Goal: Task Accomplishment & Management: Manage account settings

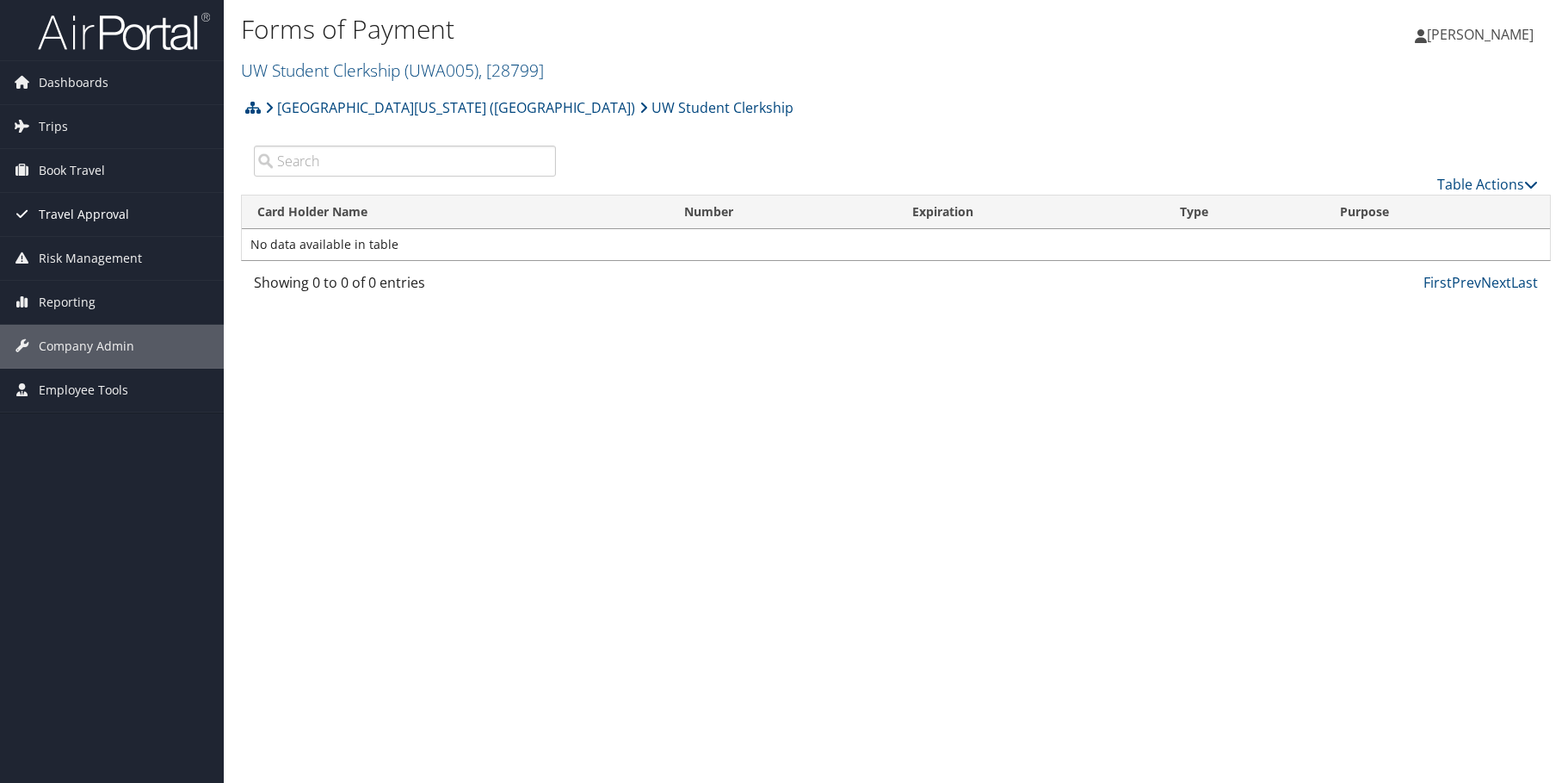
click at [84, 217] on span "Travel Approval" at bounding box center [83, 214] width 90 height 43
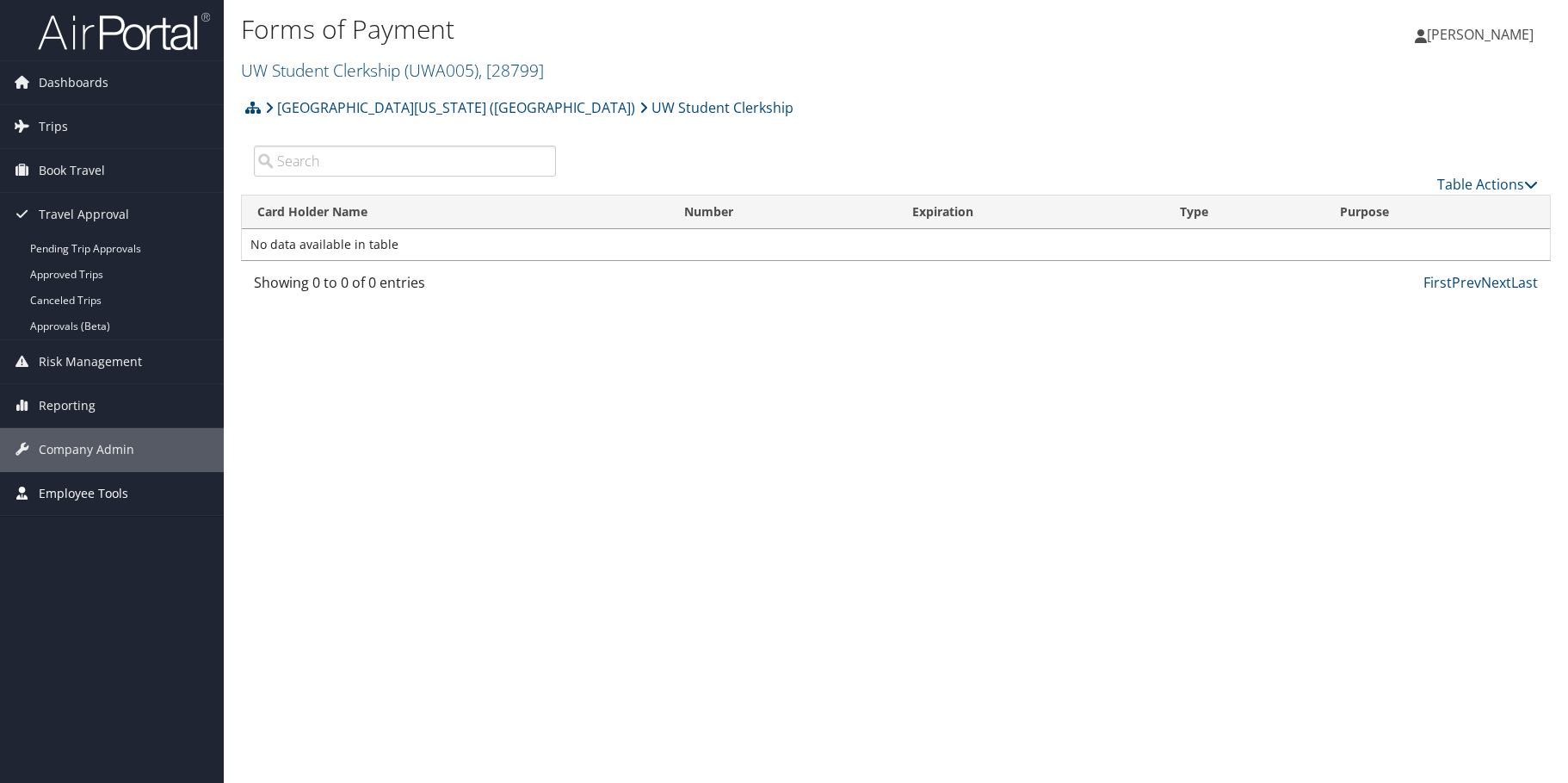
click at [94, 494] on span "Employee Tools" at bounding box center [83, 493] width 90 height 43
click at [82, 454] on span "Company Admin" at bounding box center [85, 449] width 95 height 43
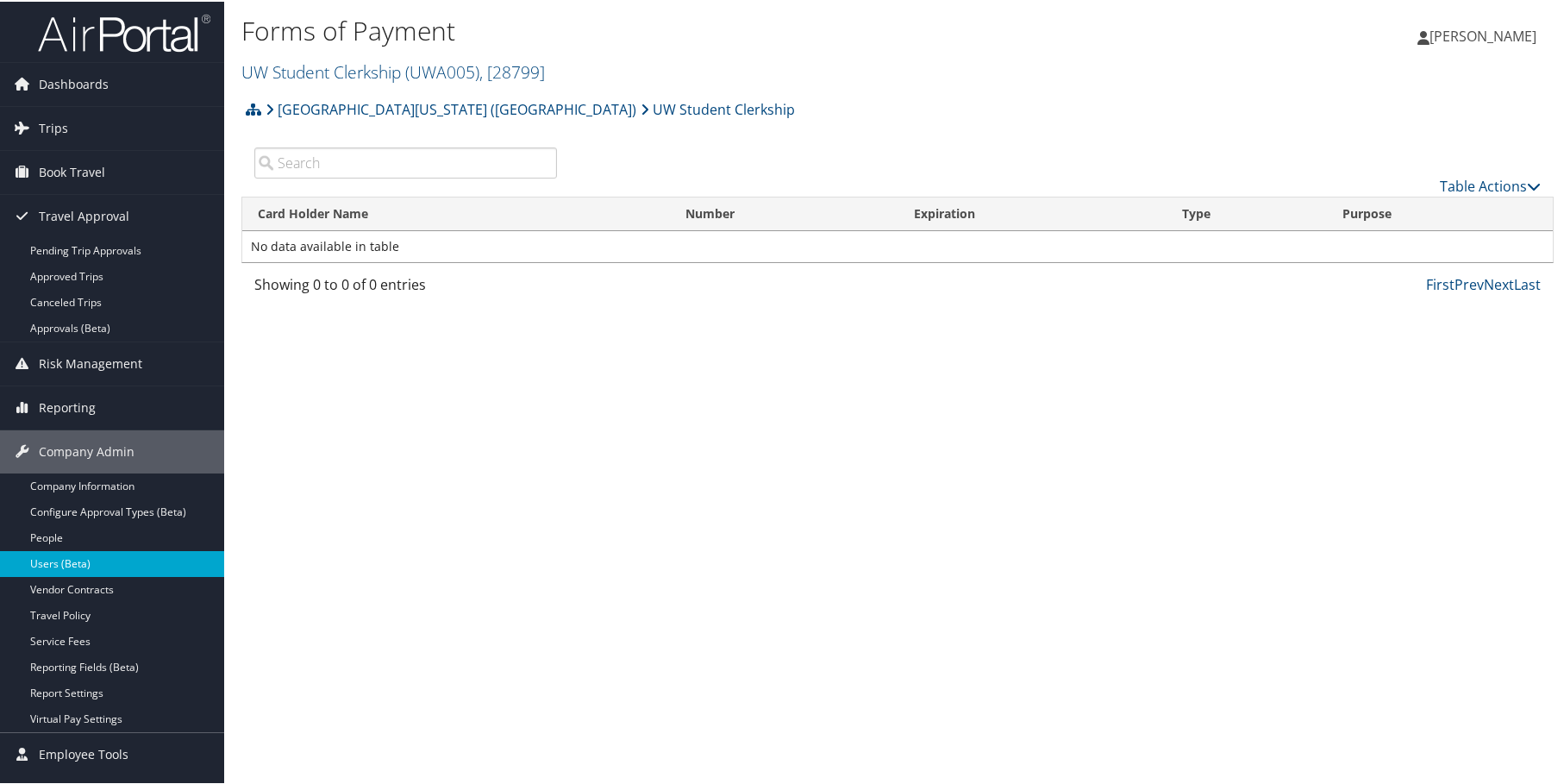
click at [94, 562] on link "Users (Beta)" at bounding box center [112, 562] width 224 height 26
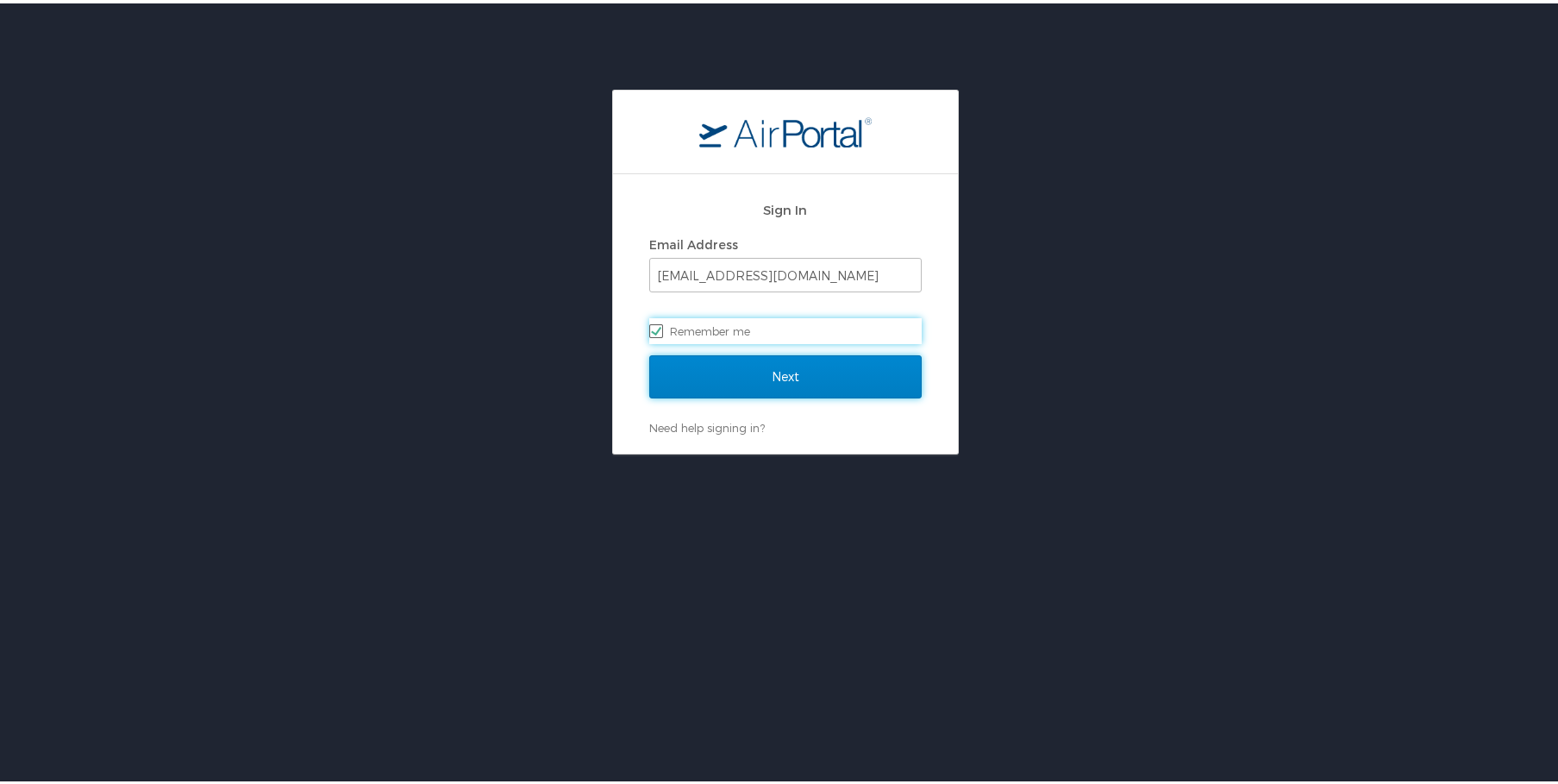
click at [836, 379] on input "Next" at bounding box center [785, 373] width 272 height 43
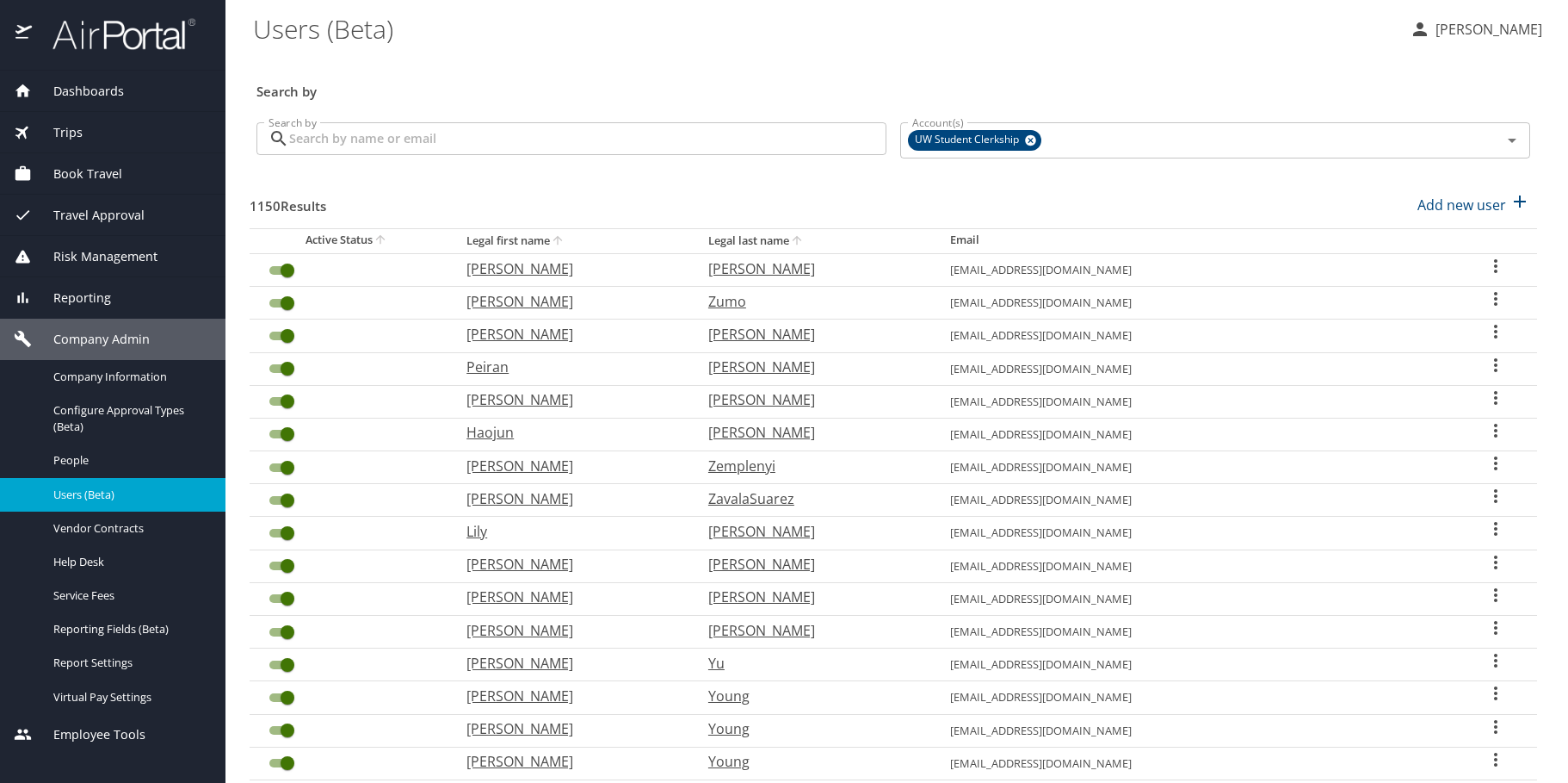
click at [548, 148] on input "Search by" at bounding box center [588, 138] width 597 height 33
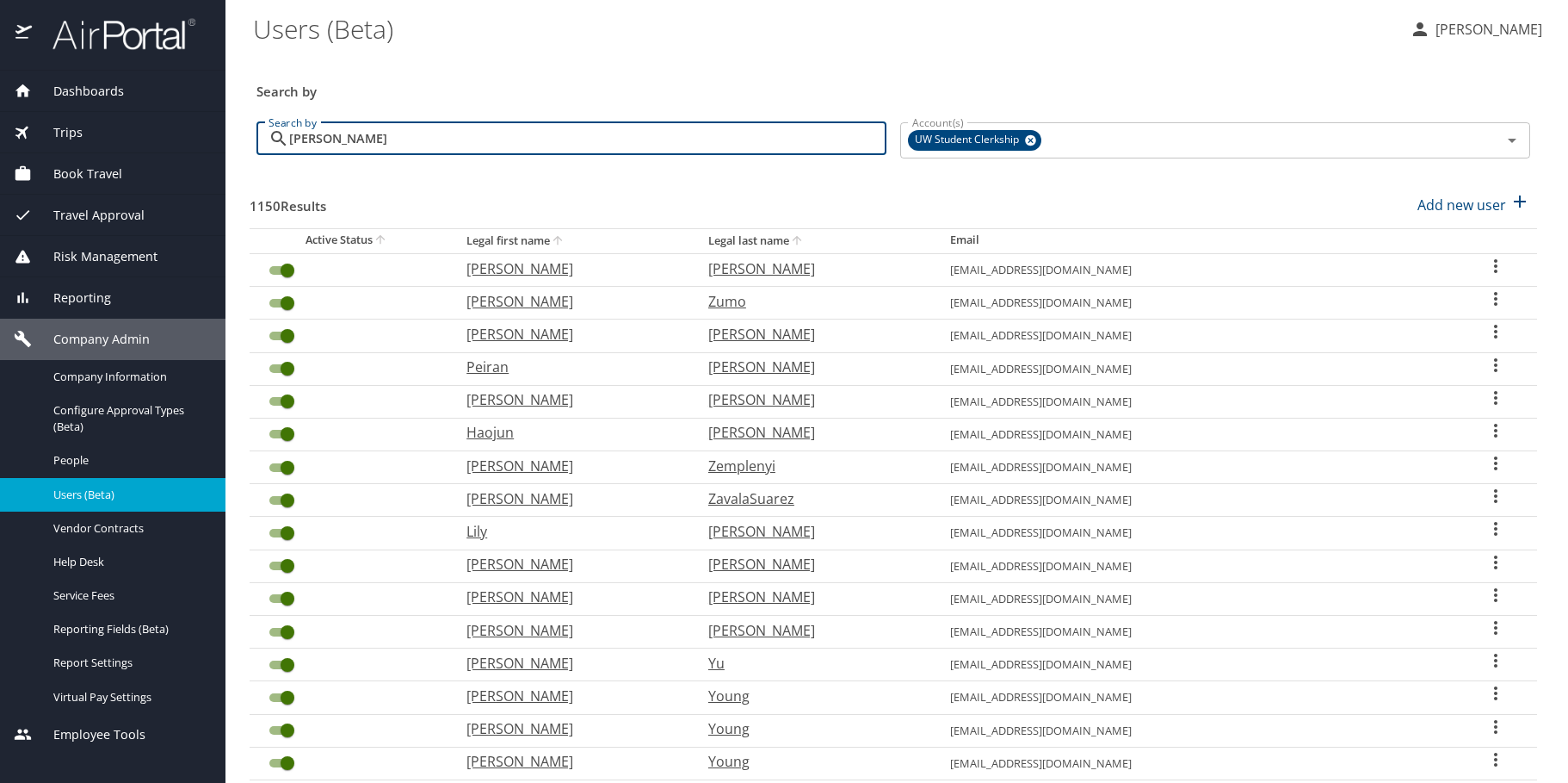
type input "jeff"
checkbox input "false"
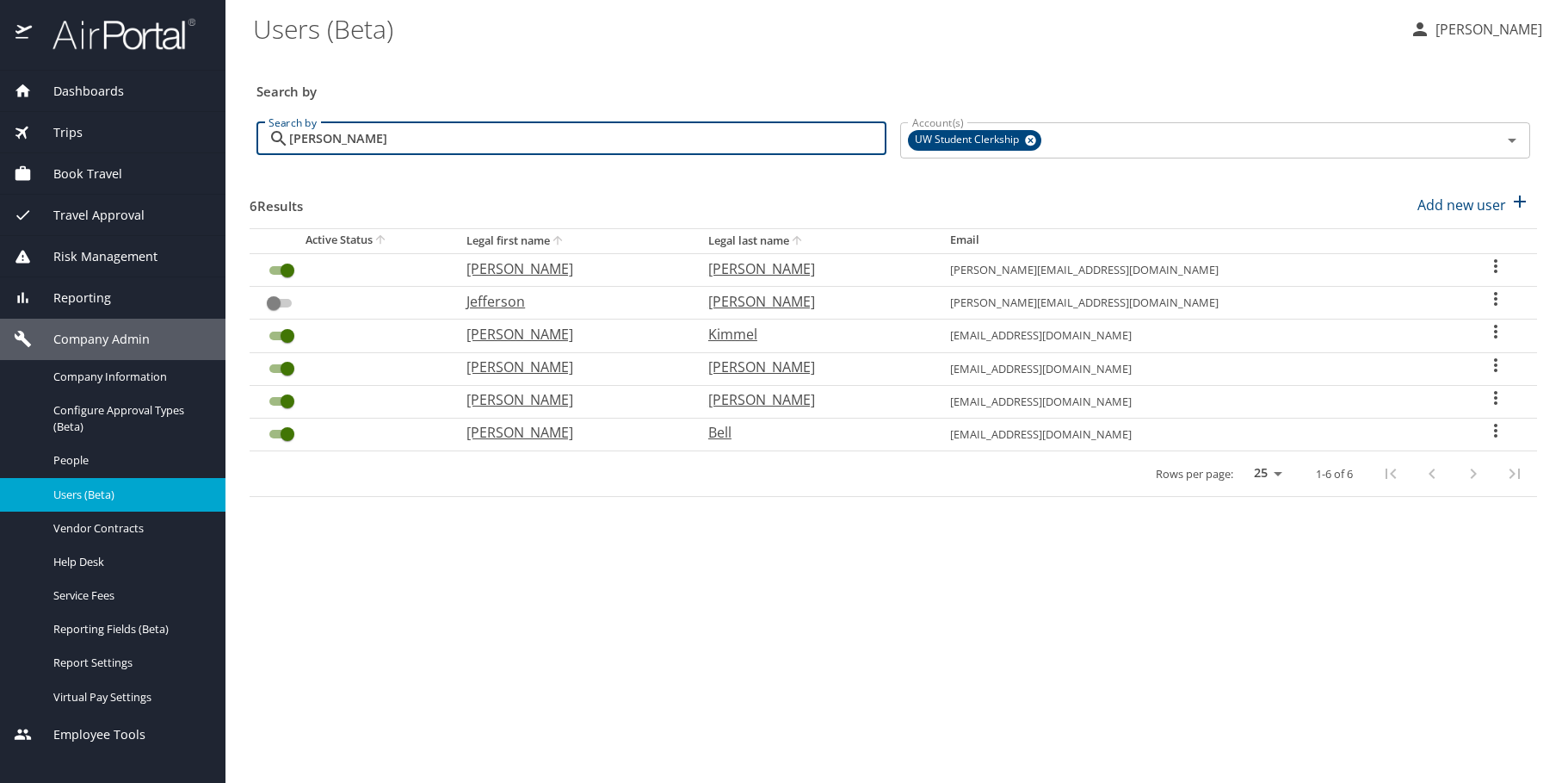
type input "jeff"
click at [1485, 302] on icon "User Search Table" at bounding box center [1495, 298] width 20 height 20
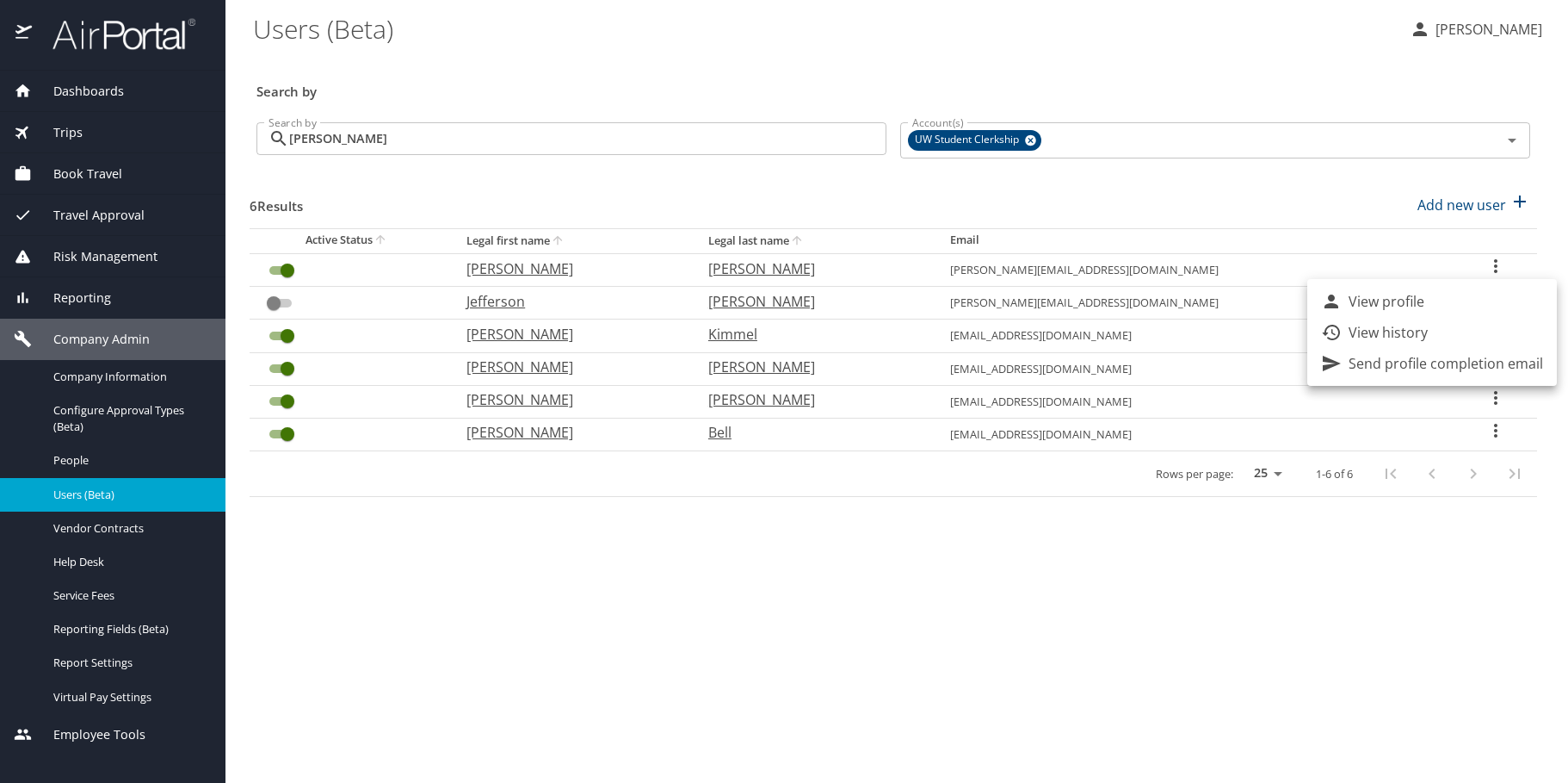
click at [1308, 191] on div at bounding box center [784, 391] width 1568 height 783
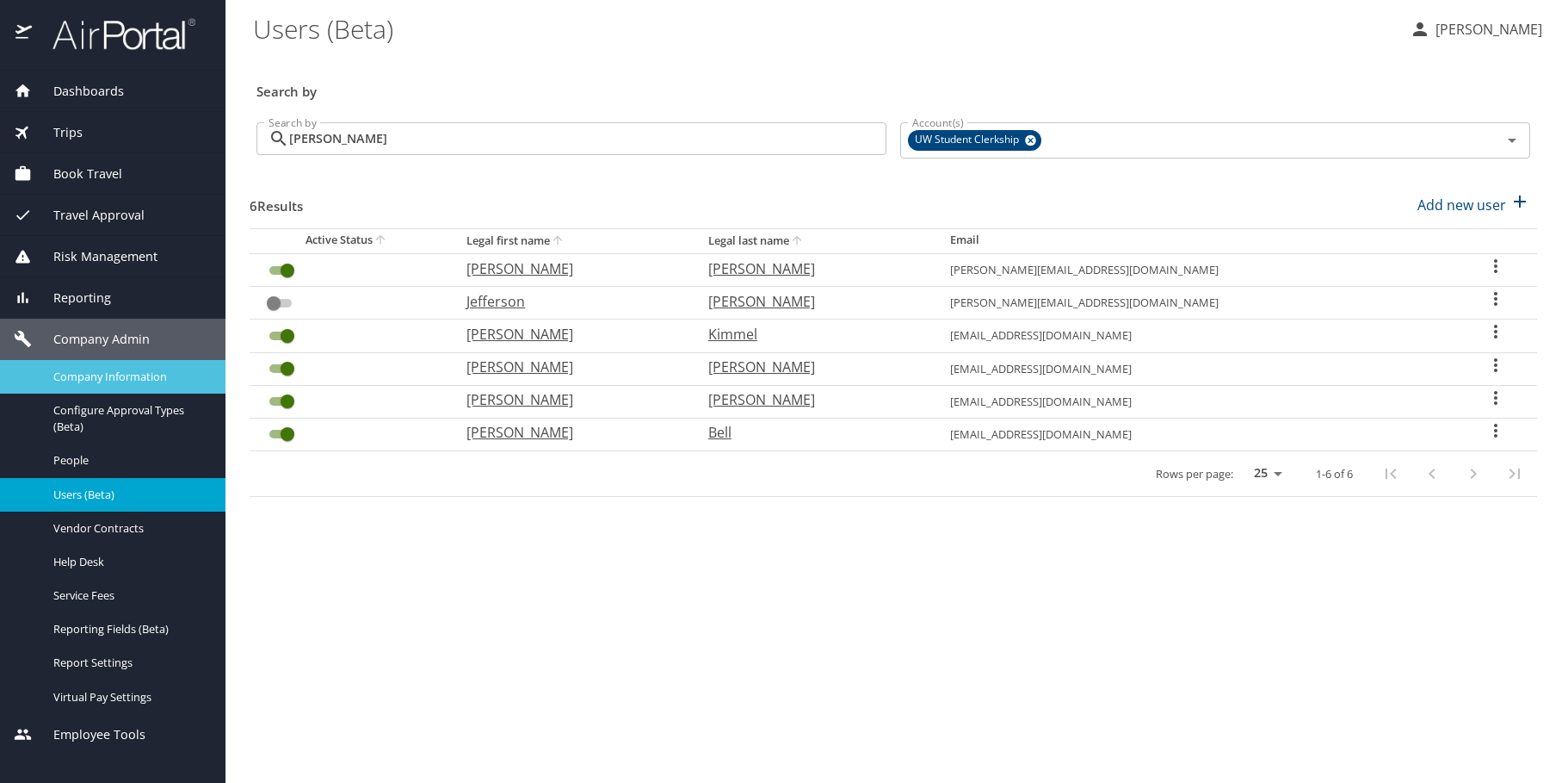
click at [131, 390] on link "Company Information" at bounding box center [112, 377] width 225 height 34
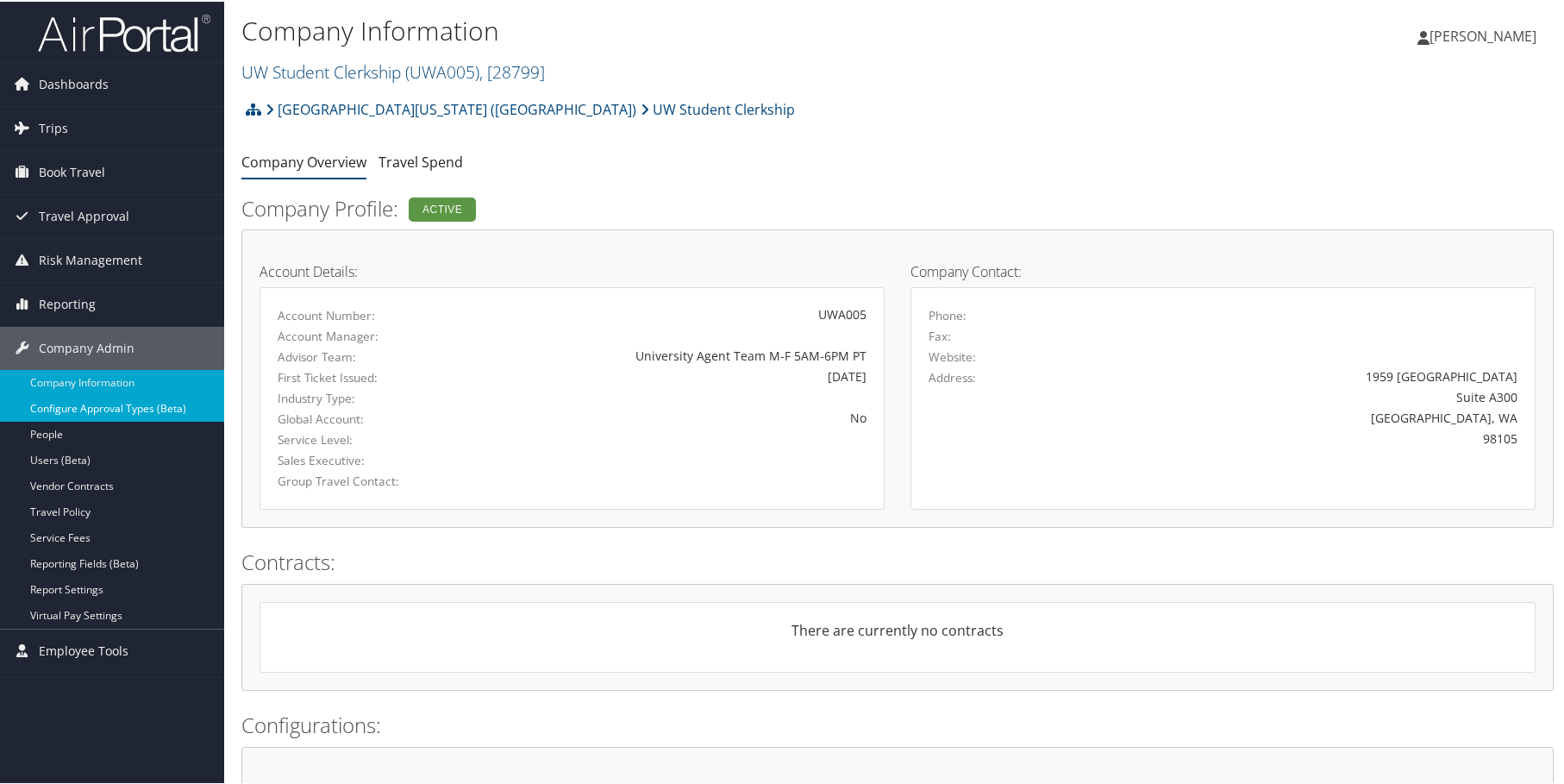
click at [99, 408] on link "Configure Approval Types (Beta)" at bounding box center [112, 407] width 224 height 26
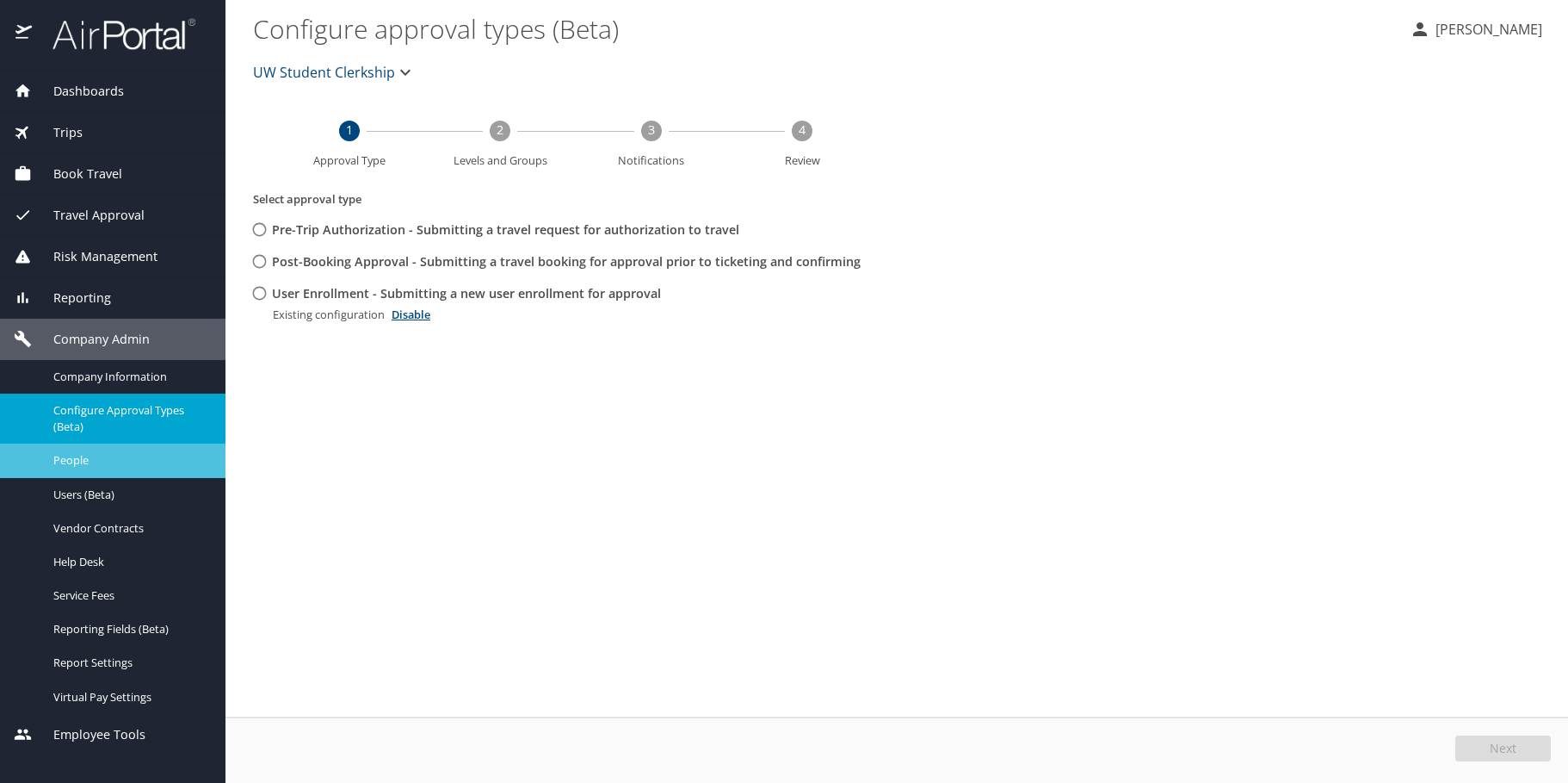
click at [93, 463] on span "People" at bounding box center [129, 460] width 151 height 16
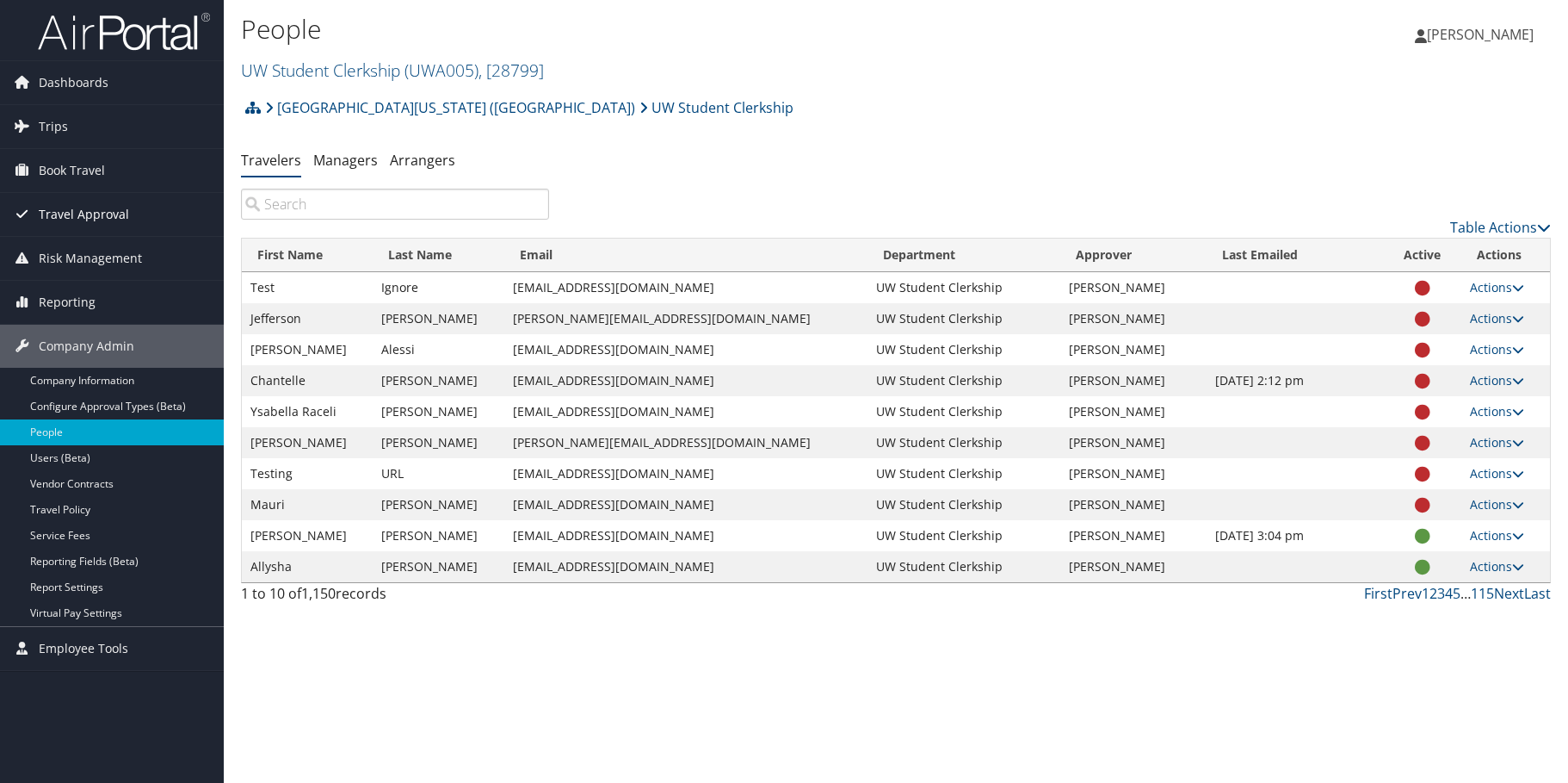
click at [90, 220] on span "Travel Approval" at bounding box center [83, 214] width 90 height 43
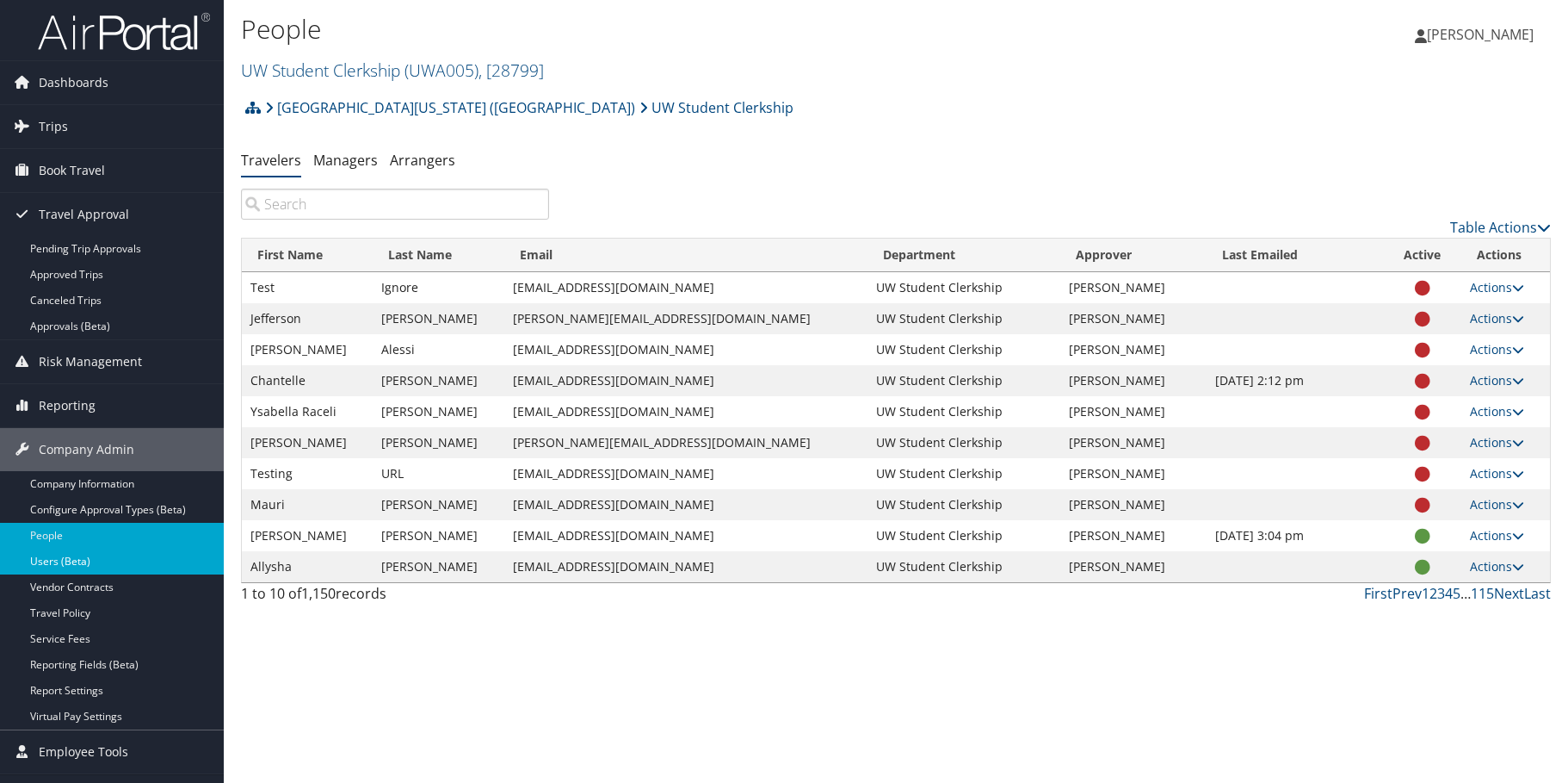
click at [134, 571] on link "Users (Beta)" at bounding box center [111, 561] width 223 height 26
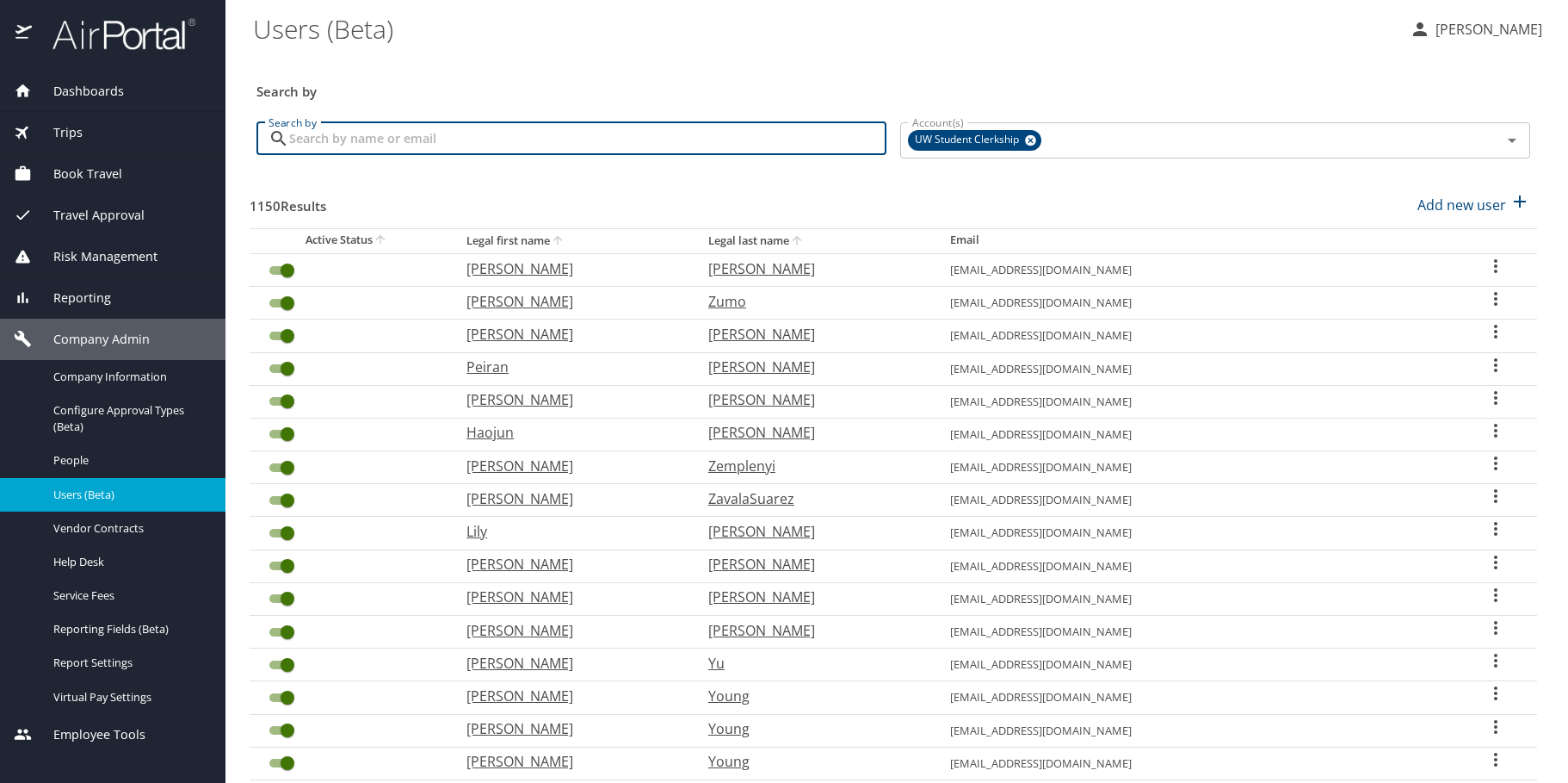
click at [598, 142] on input "Search by" at bounding box center [588, 138] width 597 height 33
type input "[PERSON_NAME]"
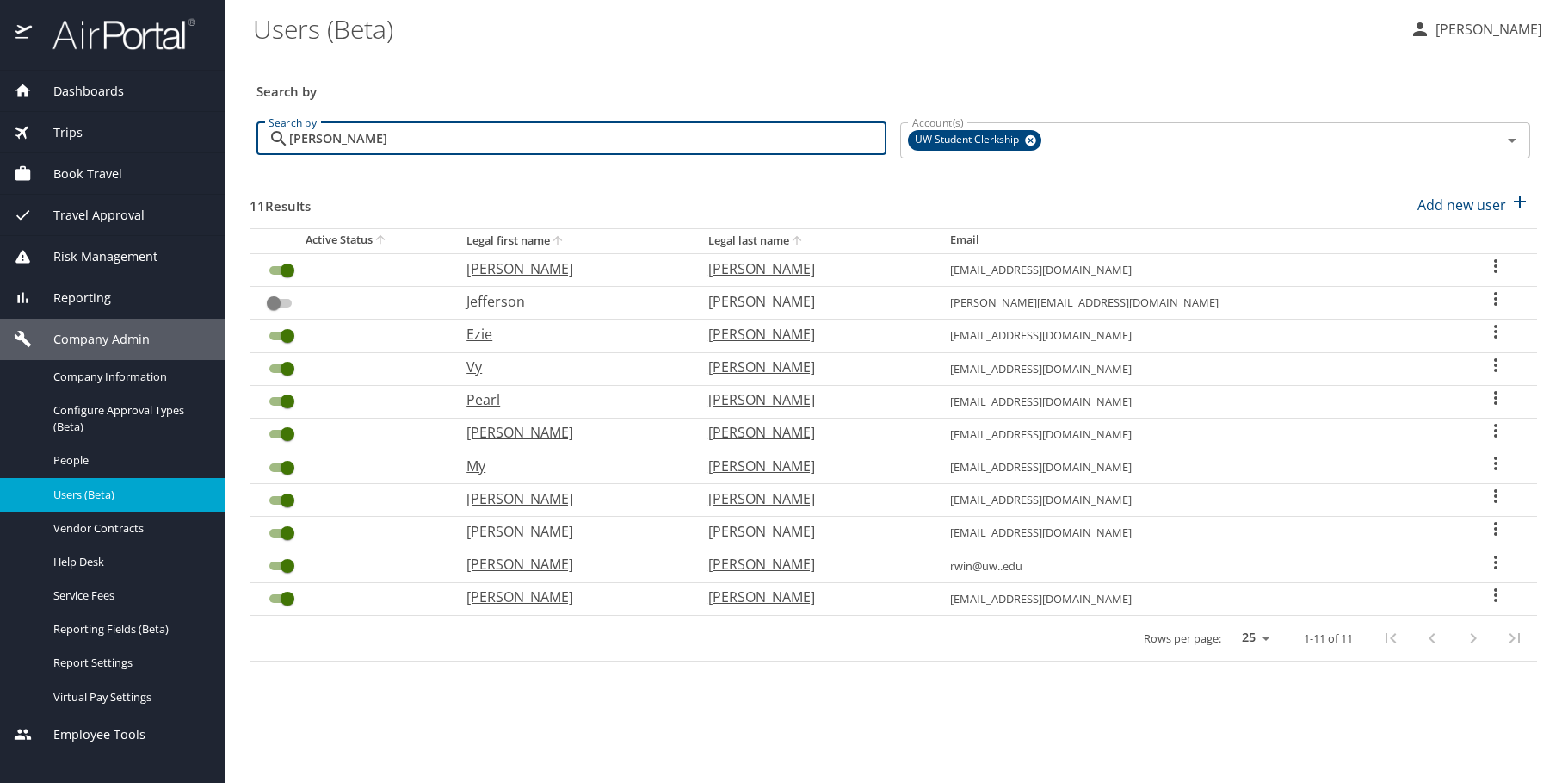
click at [287, 305] on input "User Search Table" at bounding box center [274, 303] width 62 height 20
checkbox input "false"
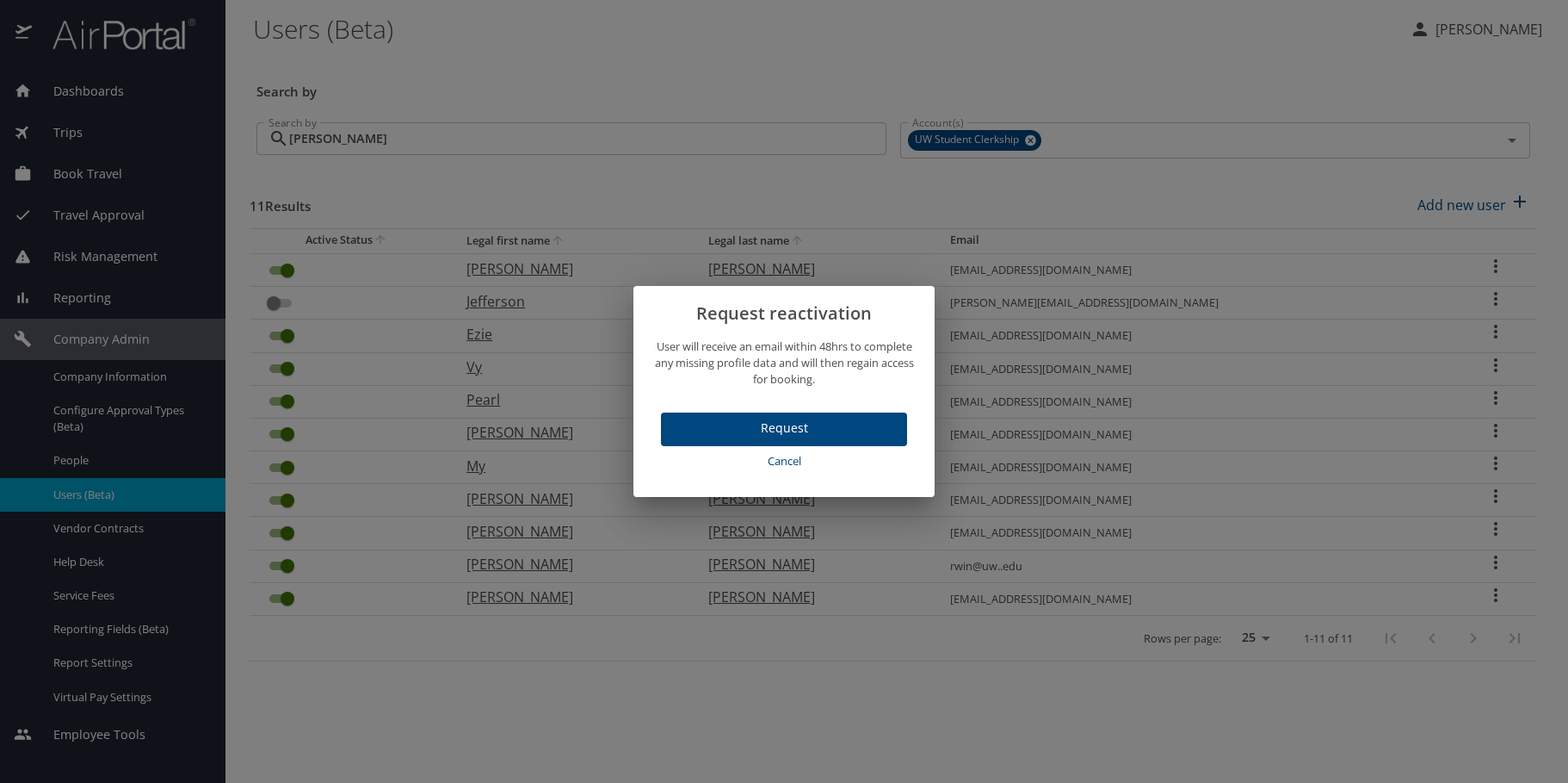
click at [789, 455] on span "Cancel" at bounding box center [784, 461] width 232 height 20
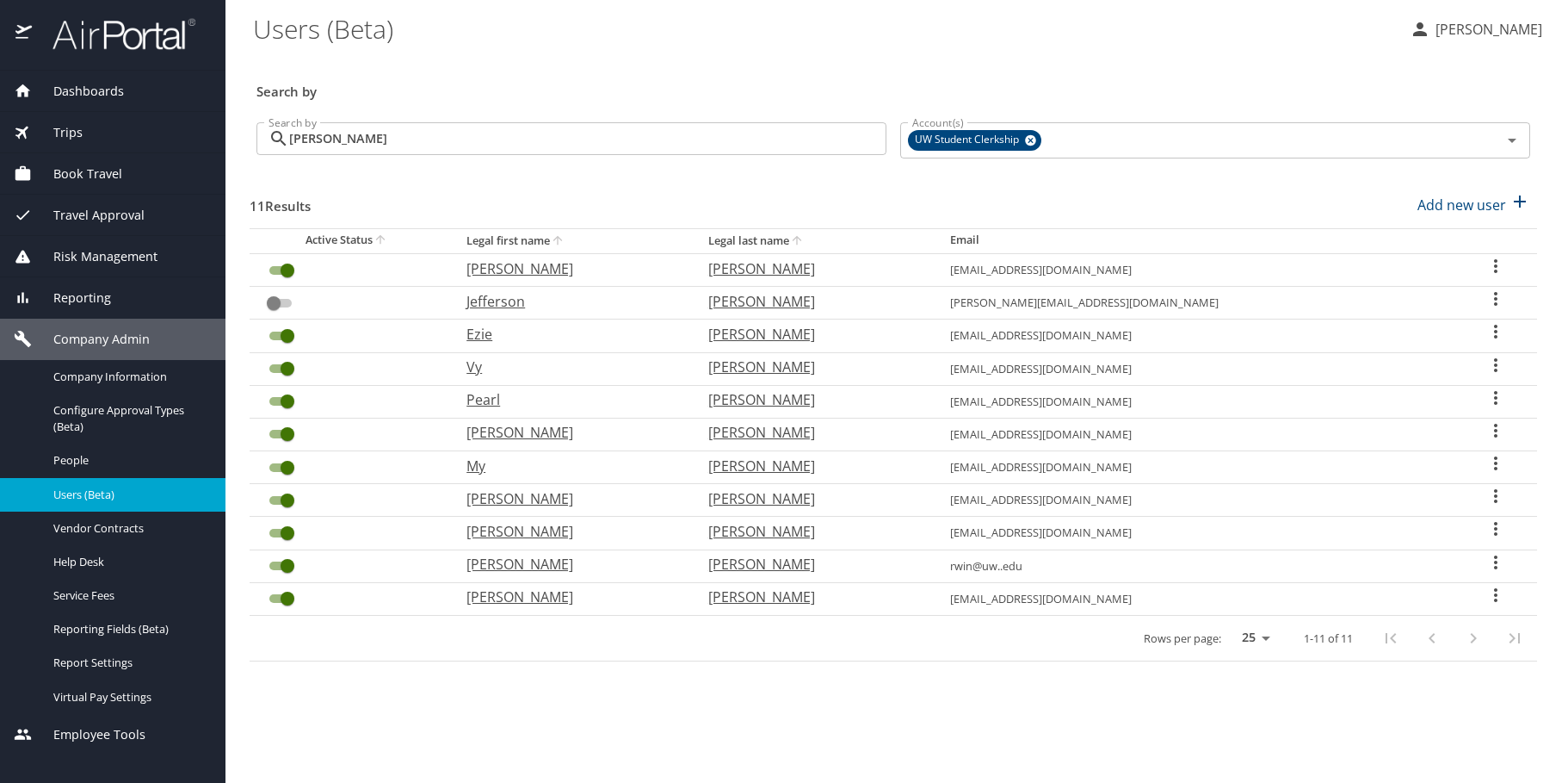
click at [1468, 299] on div "User Search Table" at bounding box center [1496, 301] width 55 height 25
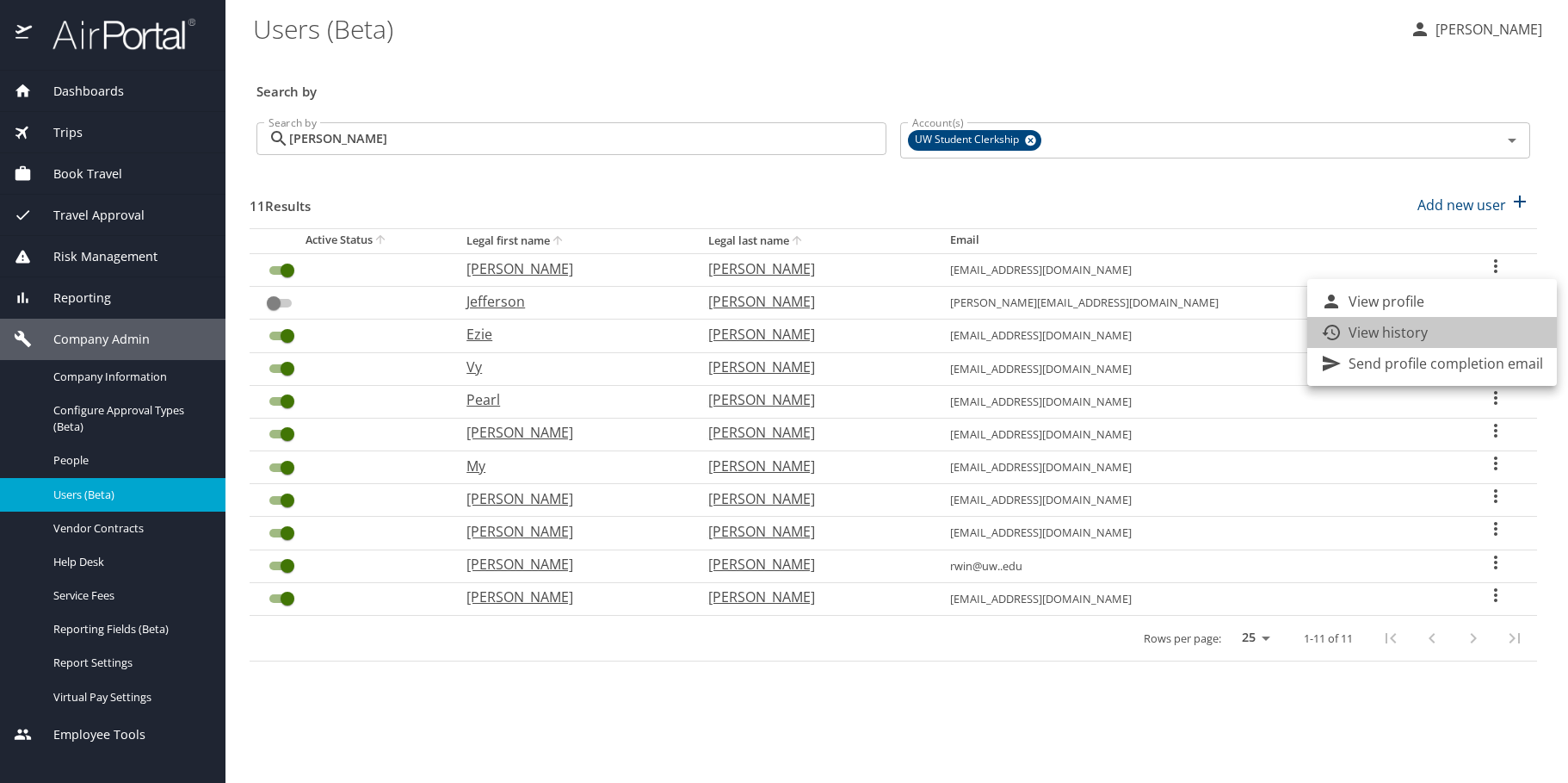
click at [1480, 341] on li "View history" at bounding box center [1432, 332] width 249 height 31
